Goal: Transaction & Acquisition: Purchase product/service

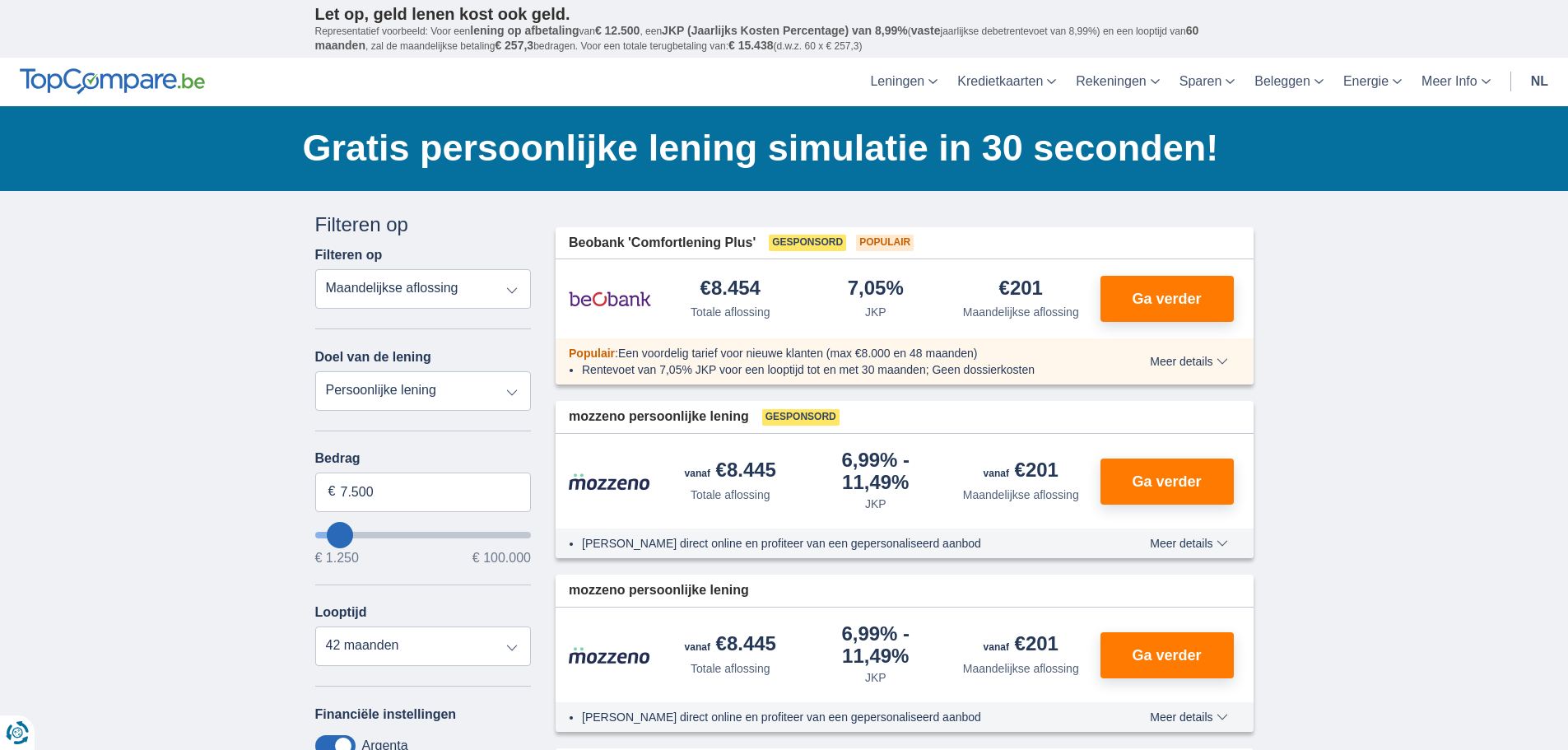
click at [511, 288] on select "Totale aflossing JKP Maandelijkse aflossing" at bounding box center [424, 288] width 217 height 40
click at [513, 290] on select "Totale aflossing JKP Maandelijkse aflossing" at bounding box center [424, 288] width 217 height 40
click at [423, 394] on select "Persoonlijke lening Auto Moto / fiets Mobilhome / caravan Renovatie Energie Sch…" at bounding box center [424, 391] width 217 height 40
select select "moto"
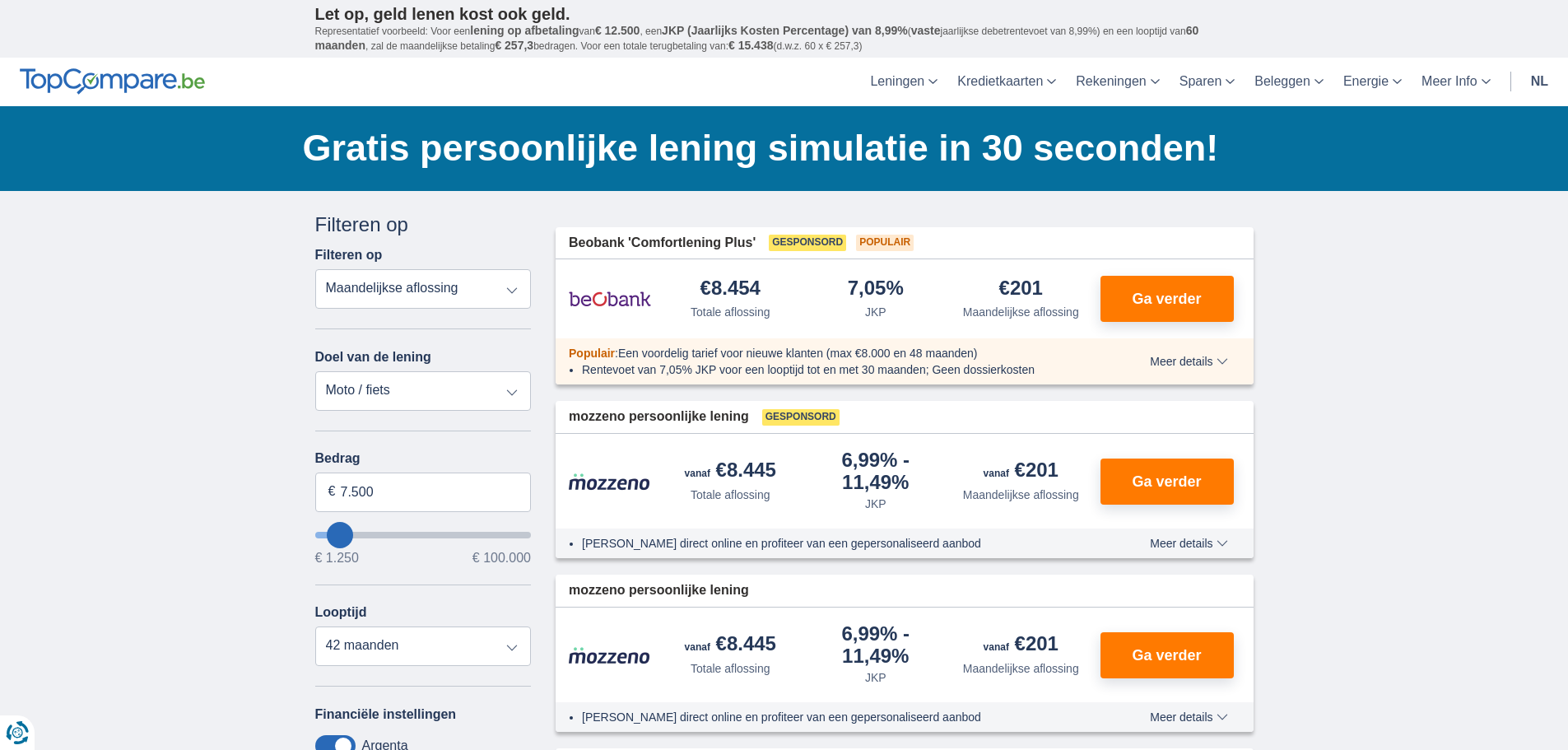
click at [315, 372] on select "Persoonlijke lening Auto Moto / fiets Mobilhome / caravan Renovatie Energie Sch…" at bounding box center [424, 391] width 217 height 40
type input "15.000"
type input "15250"
select select "60"
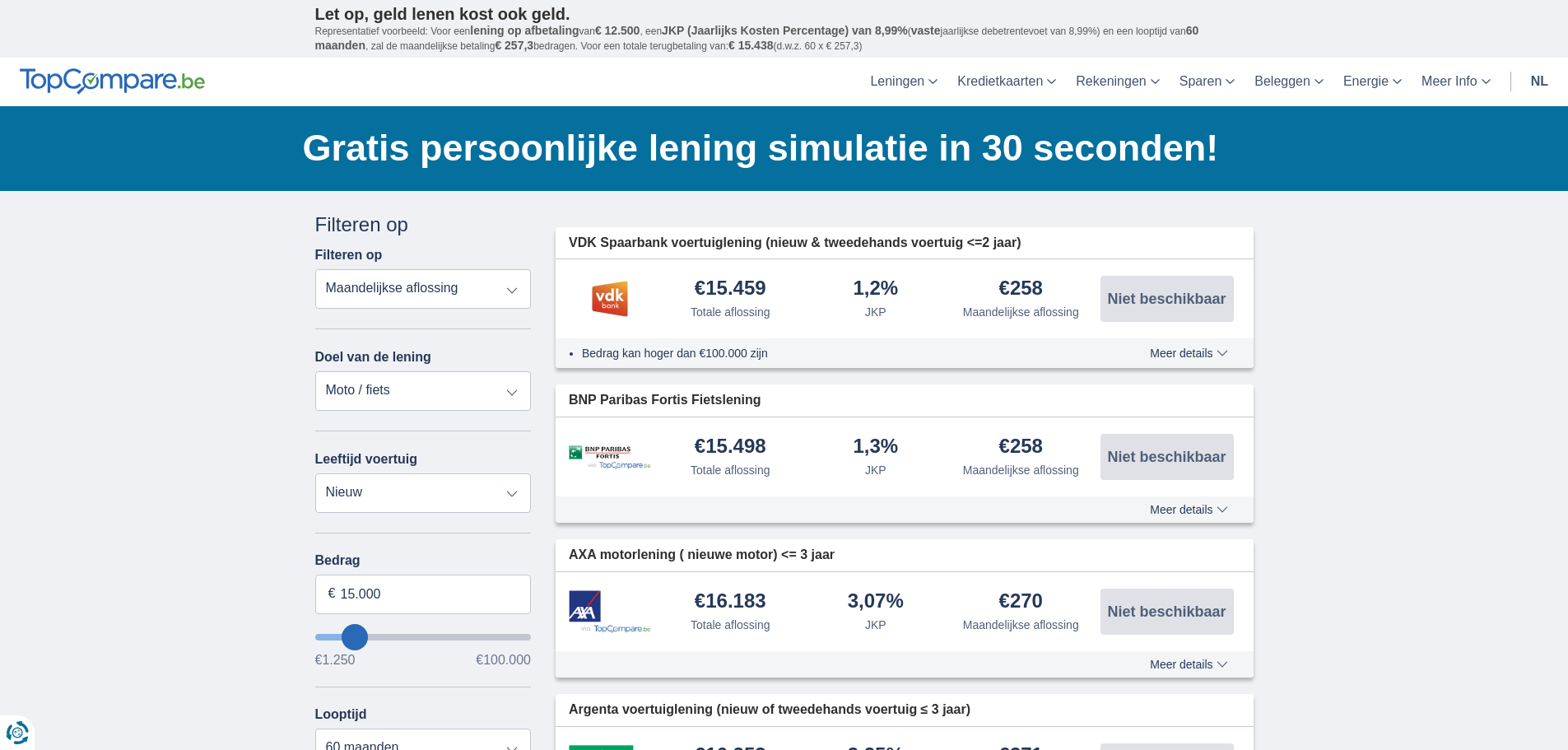
click at [340, 600] on input "15.000" at bounding box center [424, 594] width 217 height 40
drag, startPoint x: 388, startPoint y: 589, endPoint x: 337, endPoint y: 595, distance: 51.4
click at [337, 595] on input "15.000" at bounding box center [424, 594] width 217 height 40
type input "14.700"
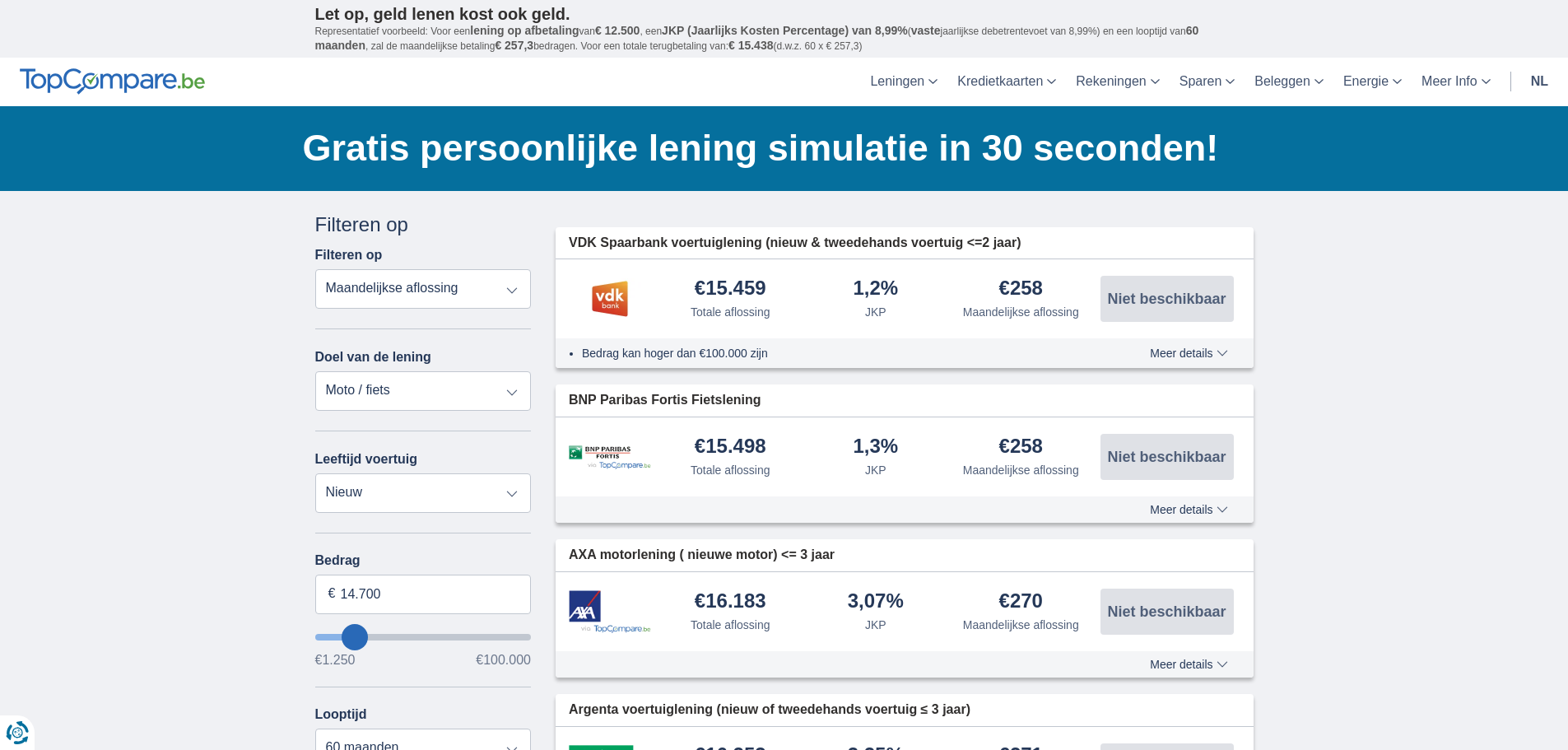
type input "14250"
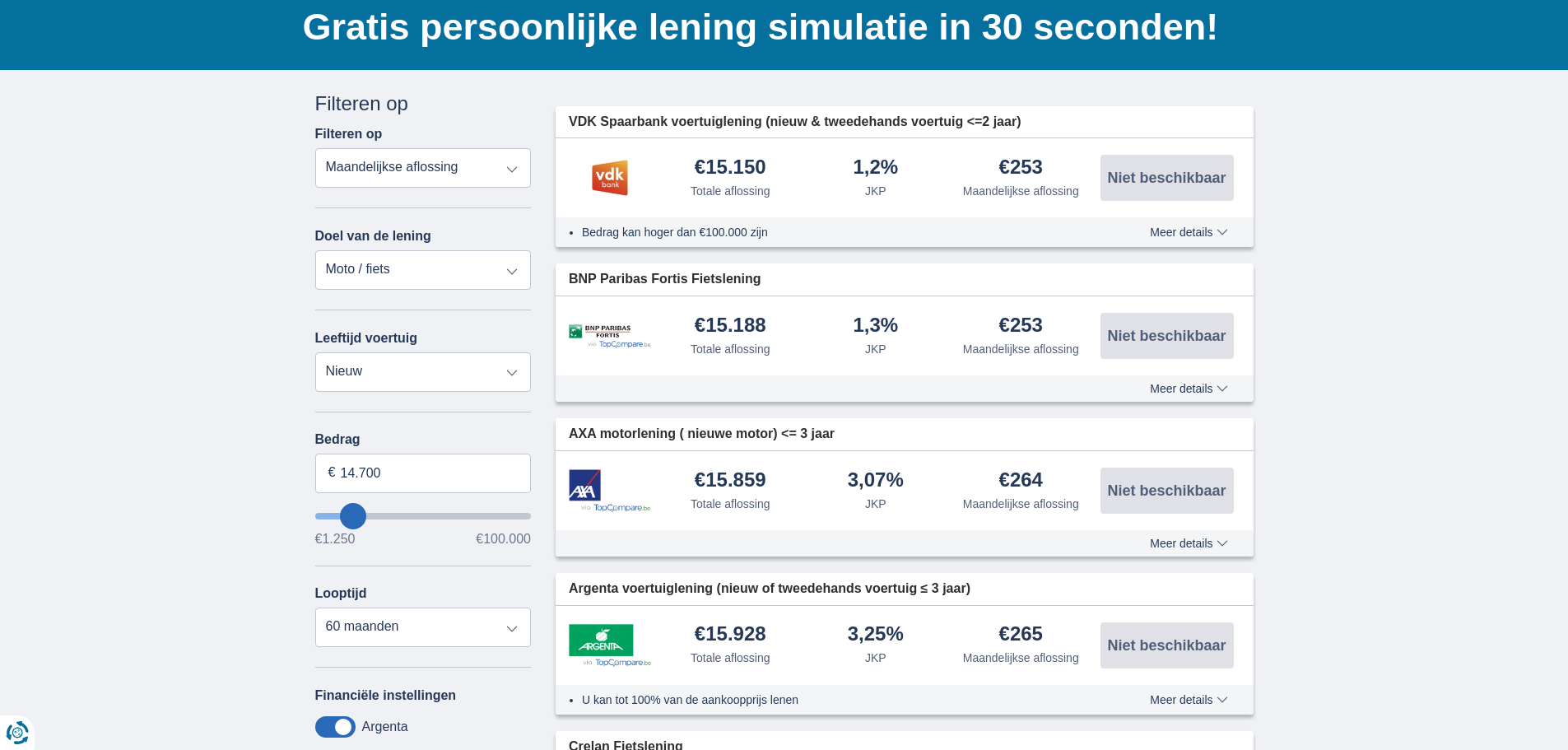
scroll to position [165, 0]
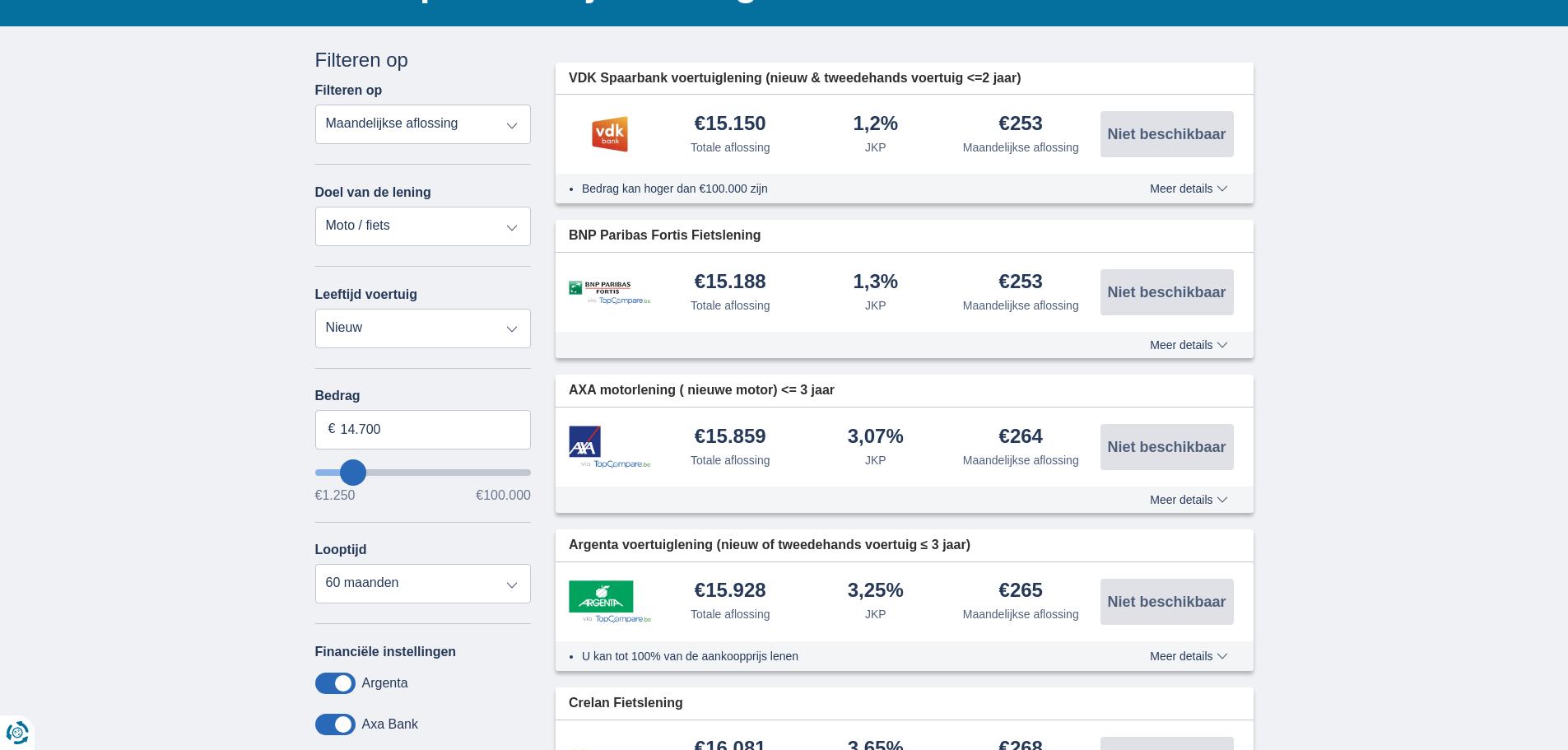
click at [1187, 341] on span "Meer details" at bounding box center [1189, 345] width 77 height 12
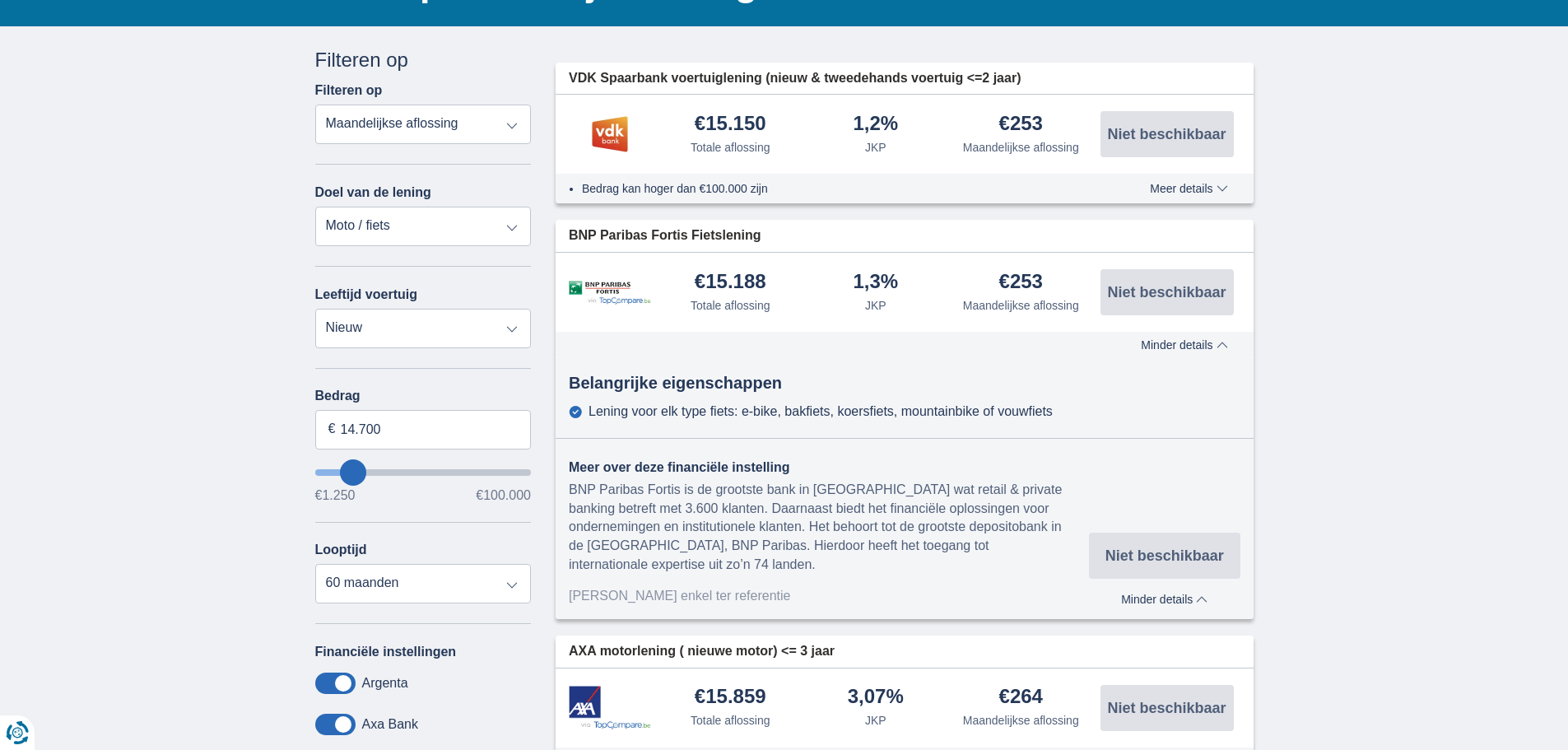
click at [1187, 341] on span "Minder details" at bounding box center [1184, 345] width 86 height 12
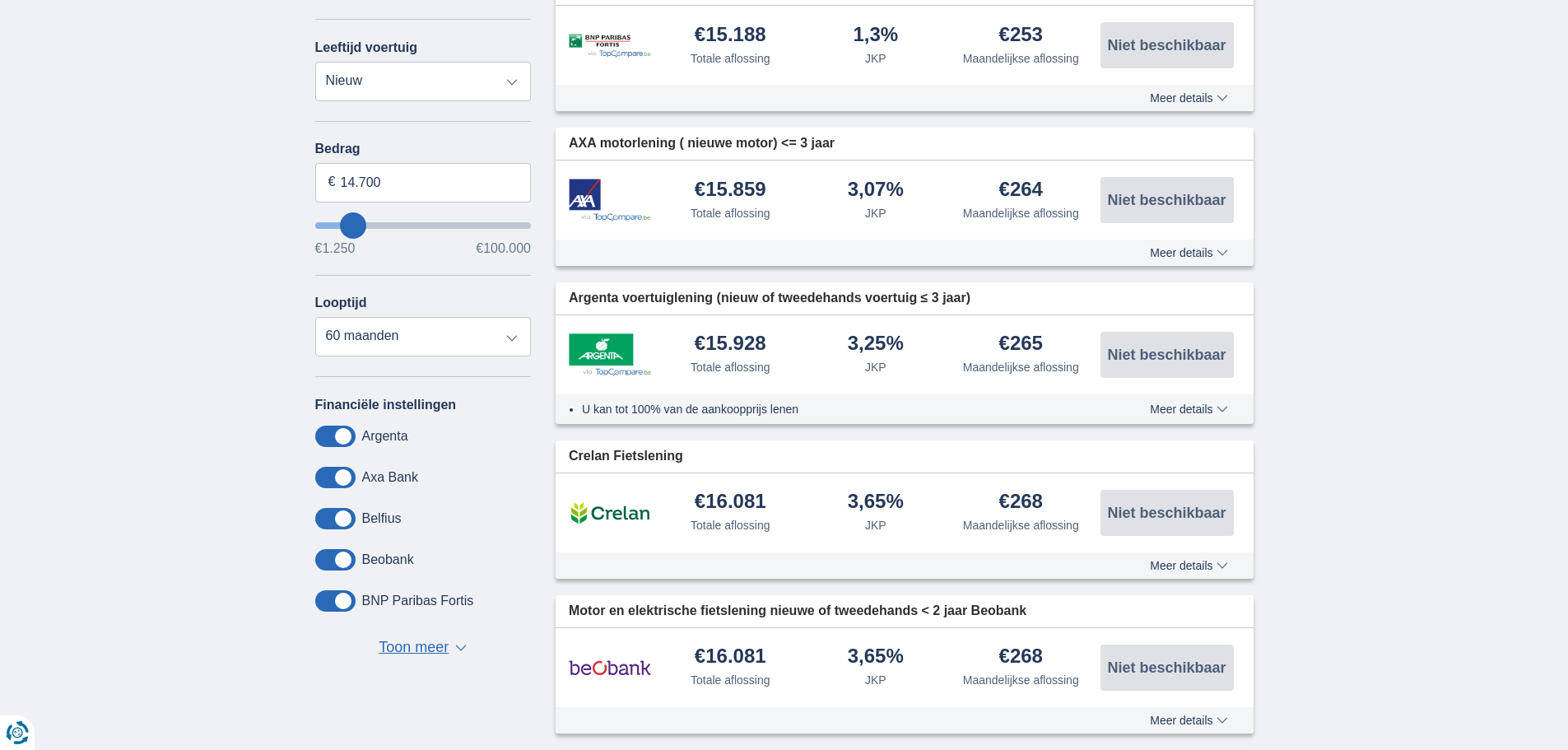
scroll to position [0, 0]
